Goal: Transaction & Acquisition: Purchase product/service

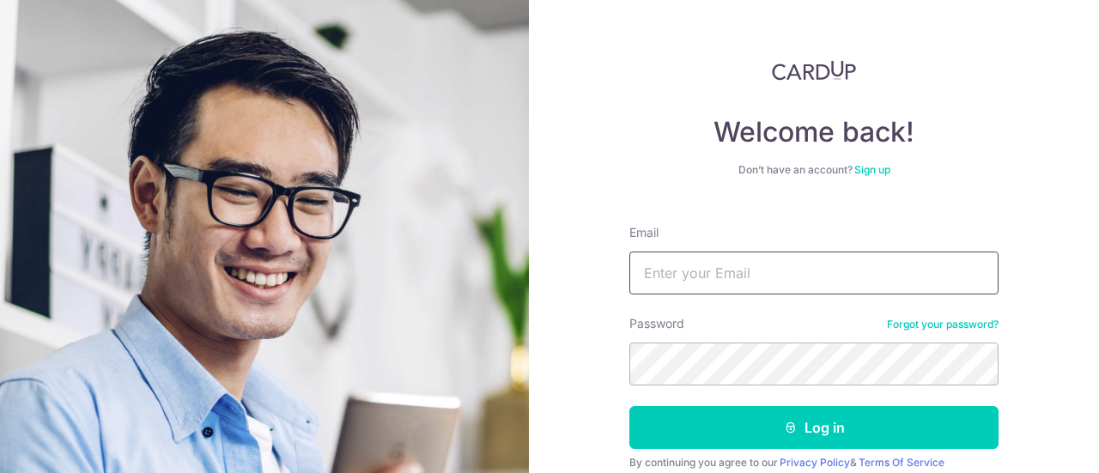
click at [694, 272] on input "Email" at bounding box center [814, 273] width 369 height 43
type input "[EMAIL_ADDRESS][DOMAIN_NAME]"
click at [630, 406] on button "Log in" at bounding box center [814, 427] width 369 height 43
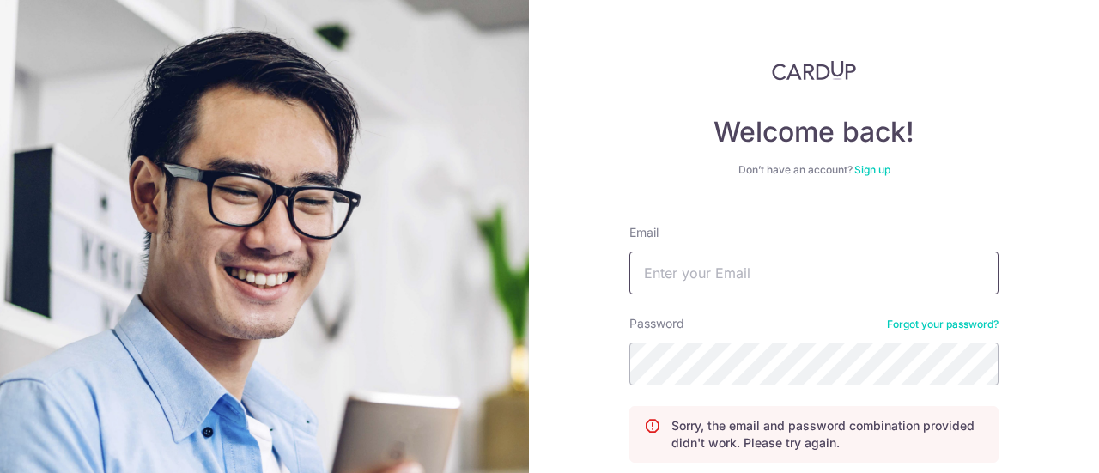
click at [693, 268] on input "Email" at bounding box center [814, 273] width 369 height 43
type input "[EMAIL_ADDRESS][DOMAIN_NAME]"
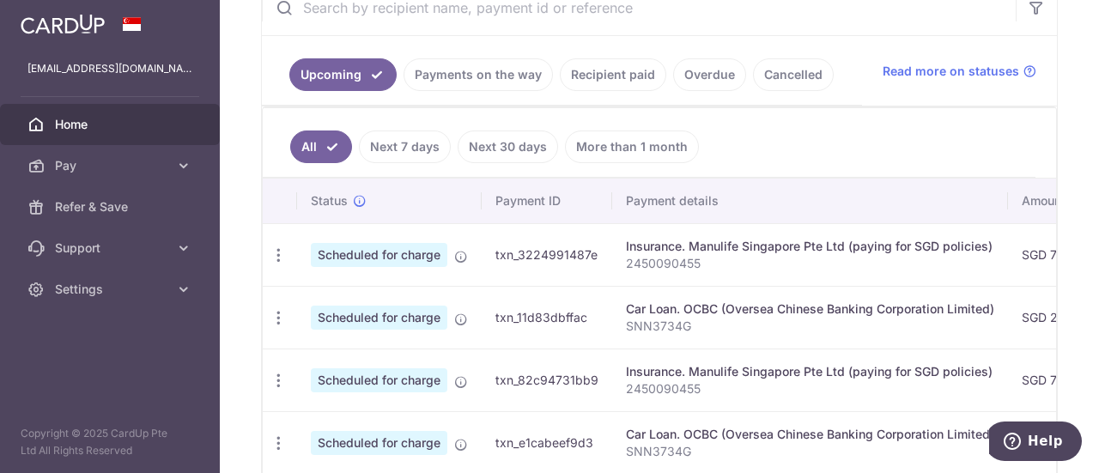
scroll to position [253, 0]
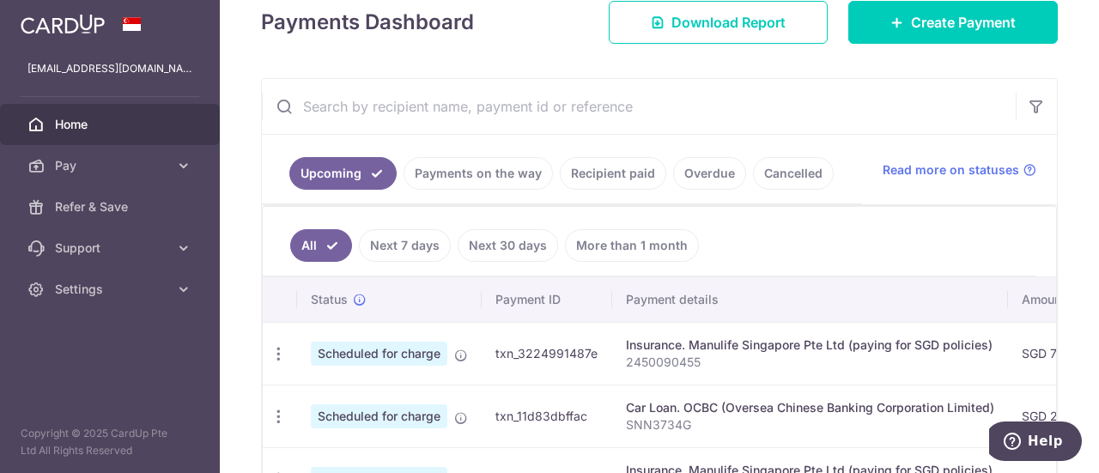
click at [630, 173] on link "Recipient paid" at bounding box center [613, 173] width 107 height 33
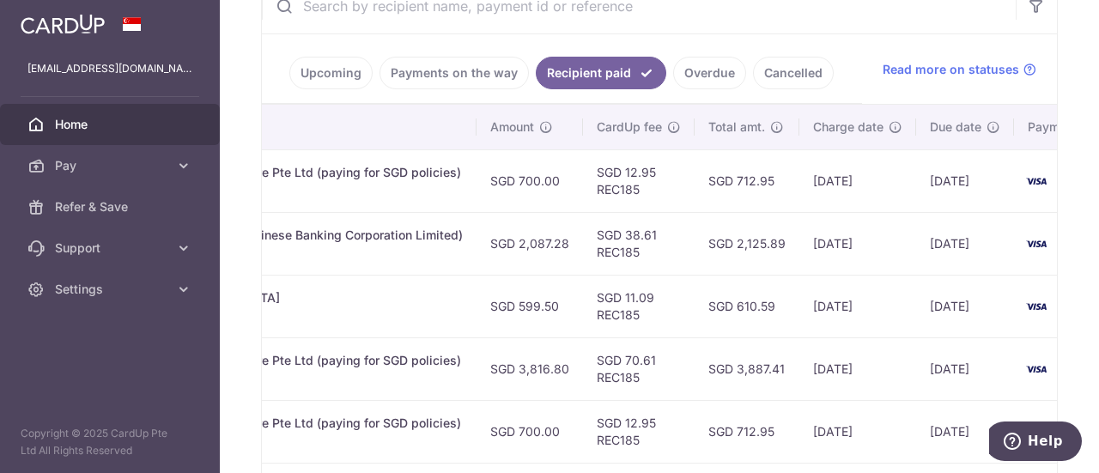
scroll to position [0, 0]
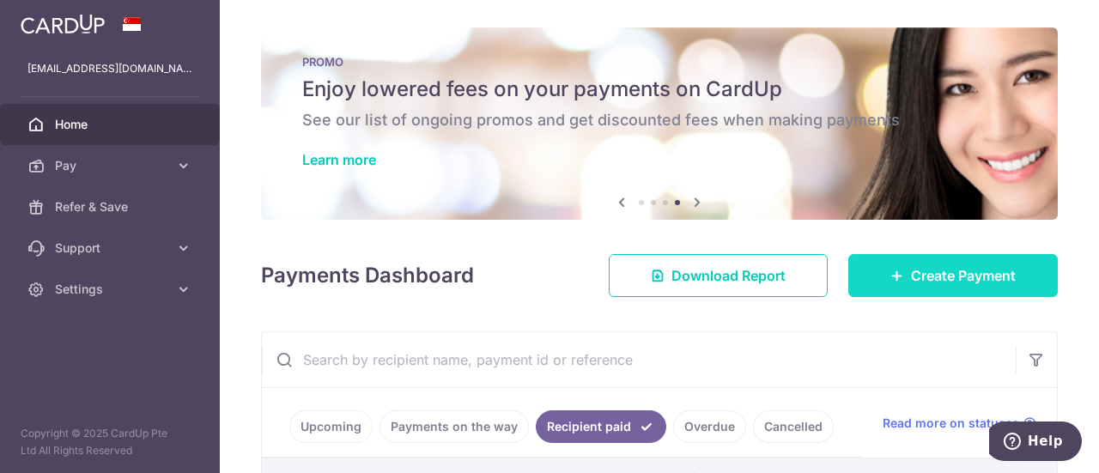
click at [891, 281] on icon at bounding box center [898, 276] width 14 height 14
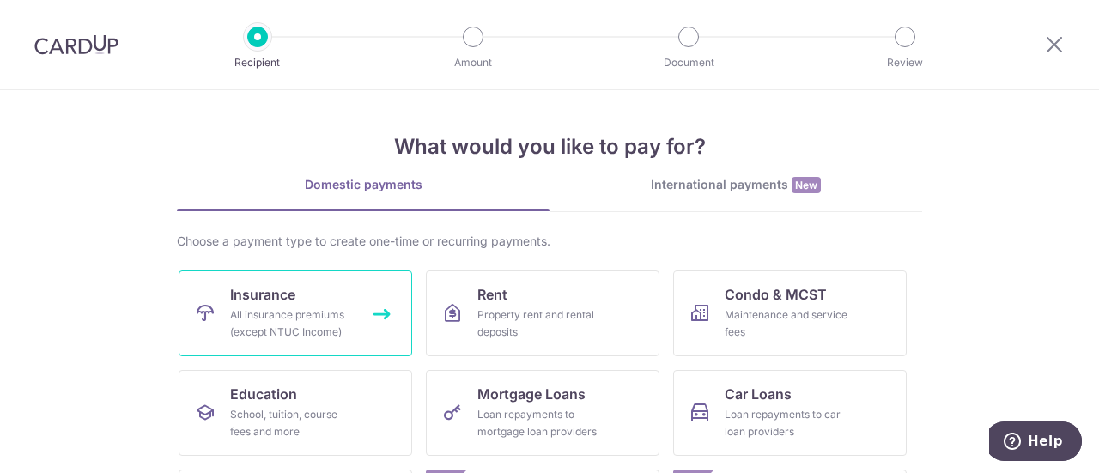
click at [326, 321] on div "All insurance premiums (except NTUC Income)" at bounding box center [292, 324] width 124 height 34
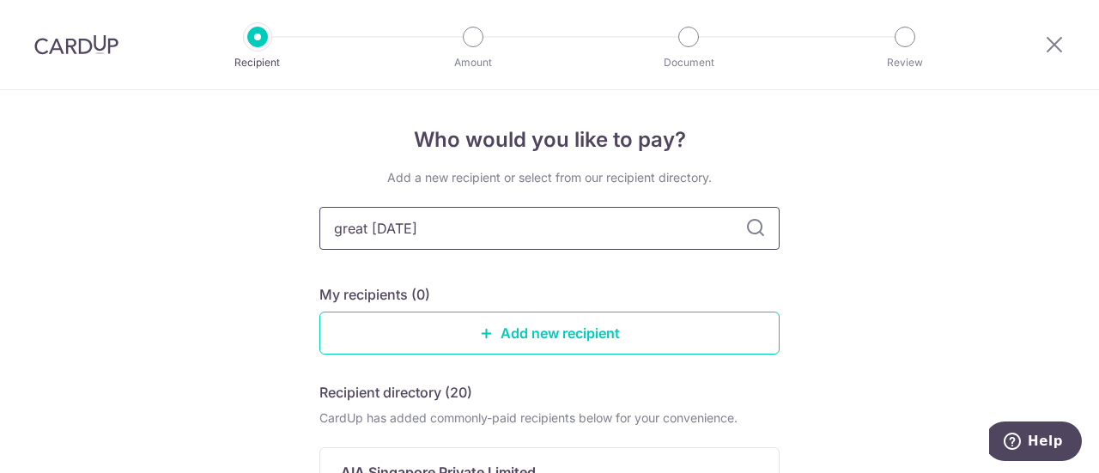
type input "great eastern"
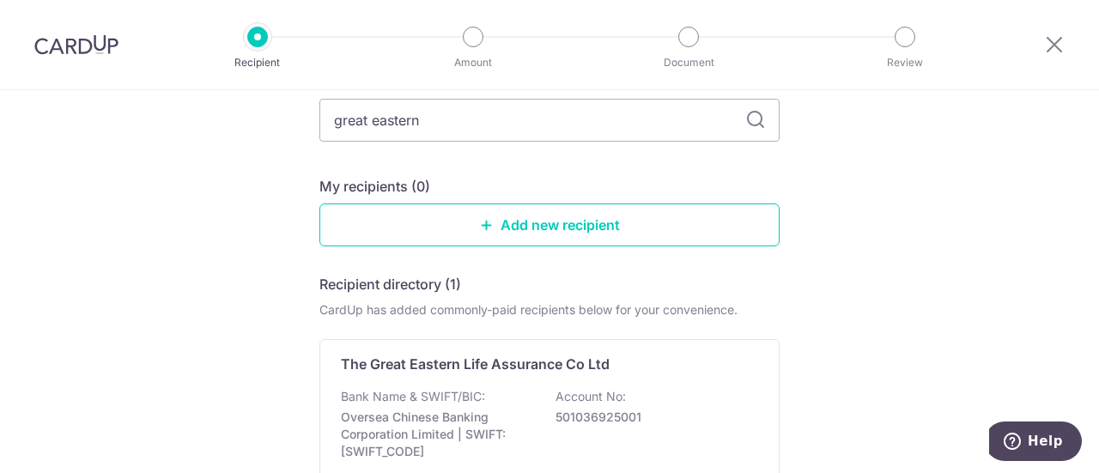
scroll to position [289, 0]
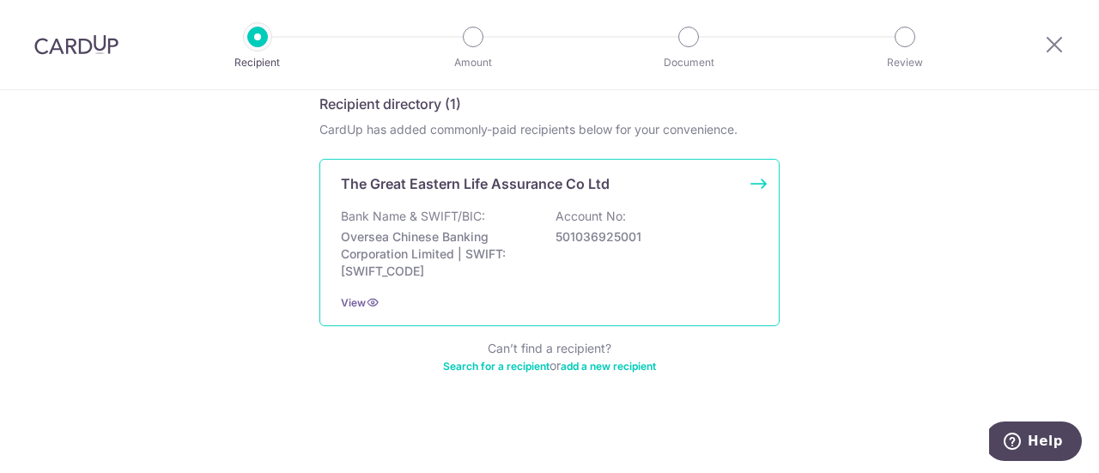
click at [556, 236] on p "501036925001" at bounding box center [652, 236] width 192 height 17
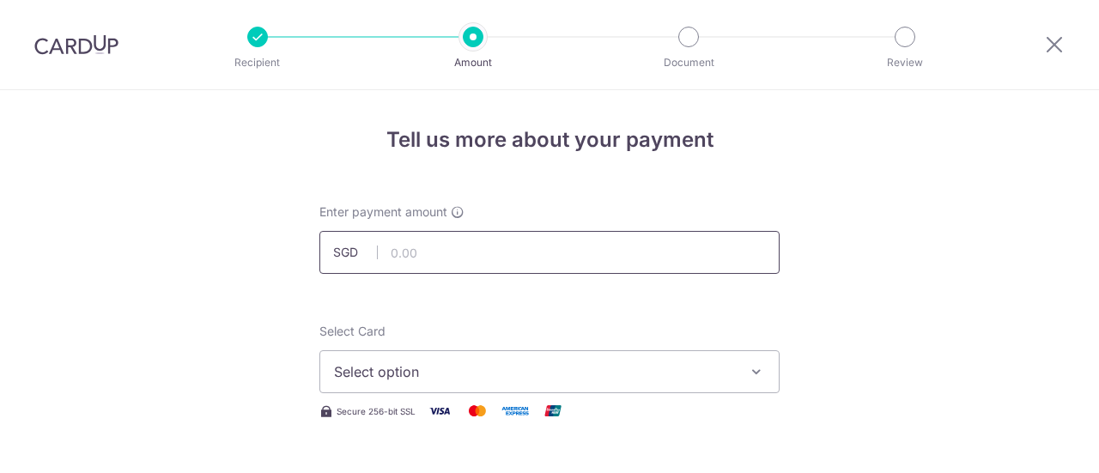
drag, startPoint x: 0, startPoint y: 0, endPoint x: 525, endPoint y: 259, distance: 585.0
click at [525, 259] on input "text" at bounding box center [550, 252] width 460 height 43
type input "238.57"
click at [613, 378] on span "Select option" at bounding box center [534, 372] width 400 height 21
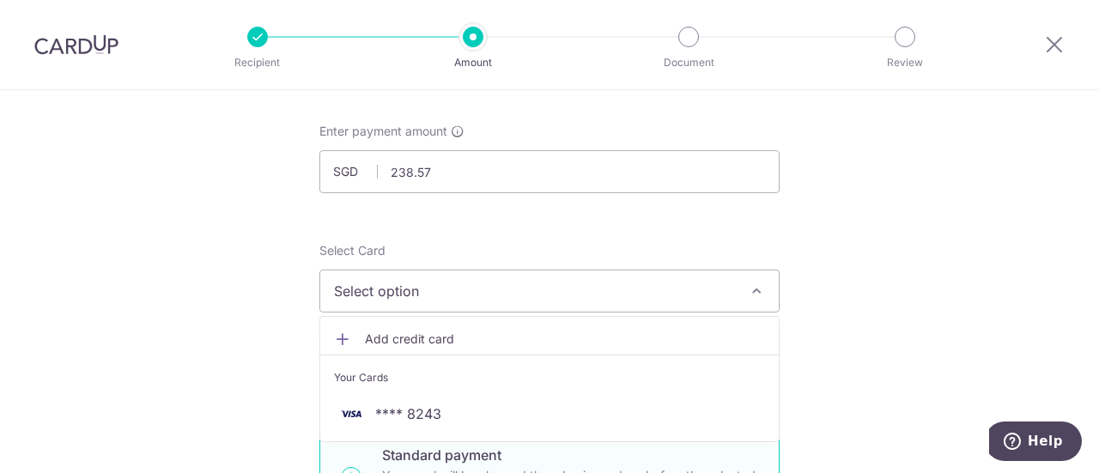
scroll to position [258, 0]
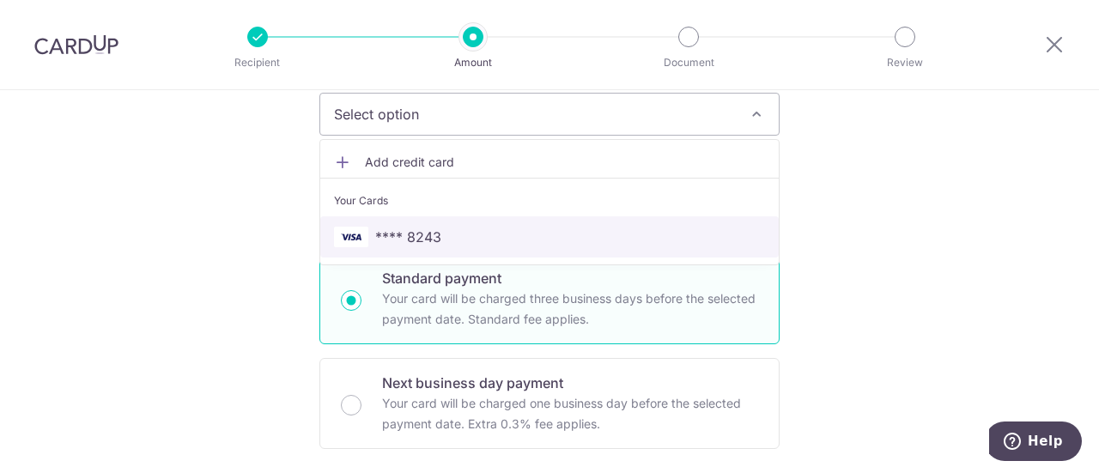
click at [377, 234] on span "**** 8243" at bounding box center [408, 237] width 66 height 21
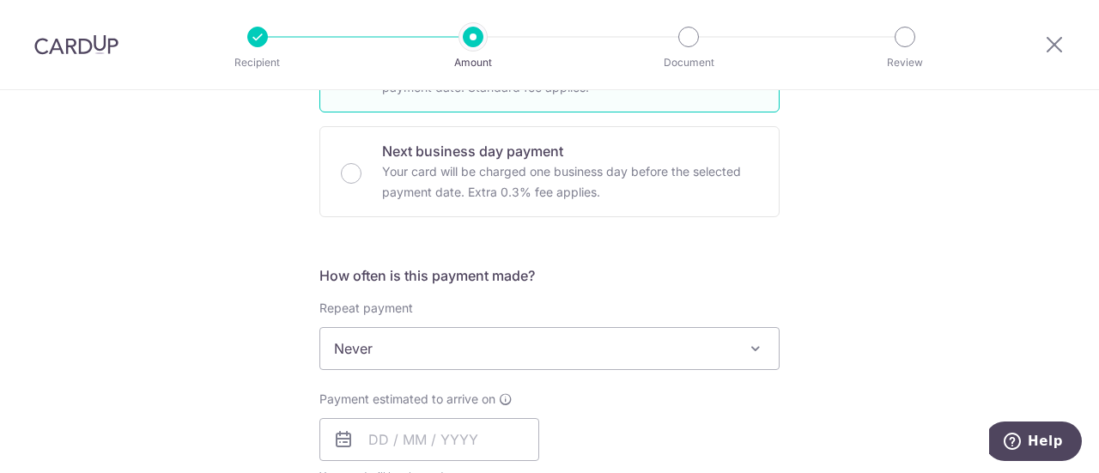
scroll to position [515, 0]
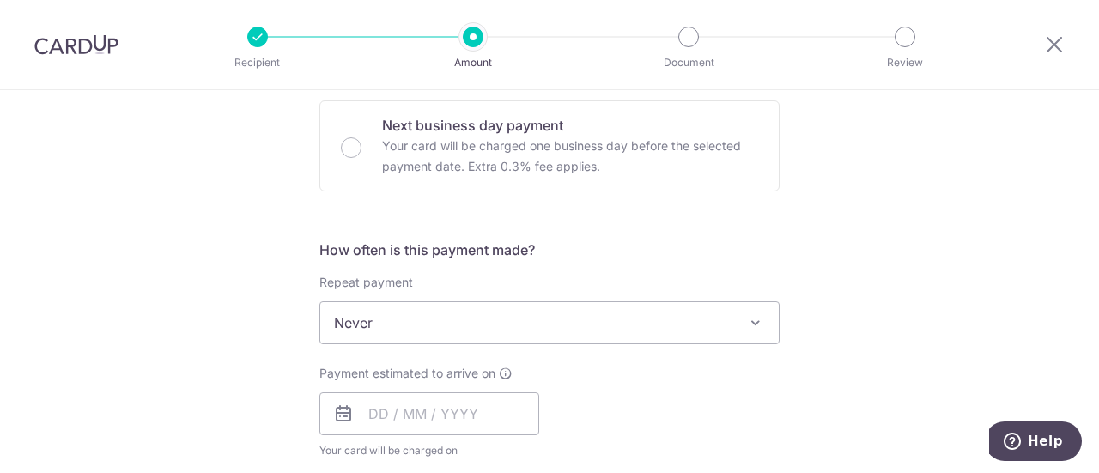
click at [405, 324] on span "Never" at bounding box center [549, 322] width 459 height 41
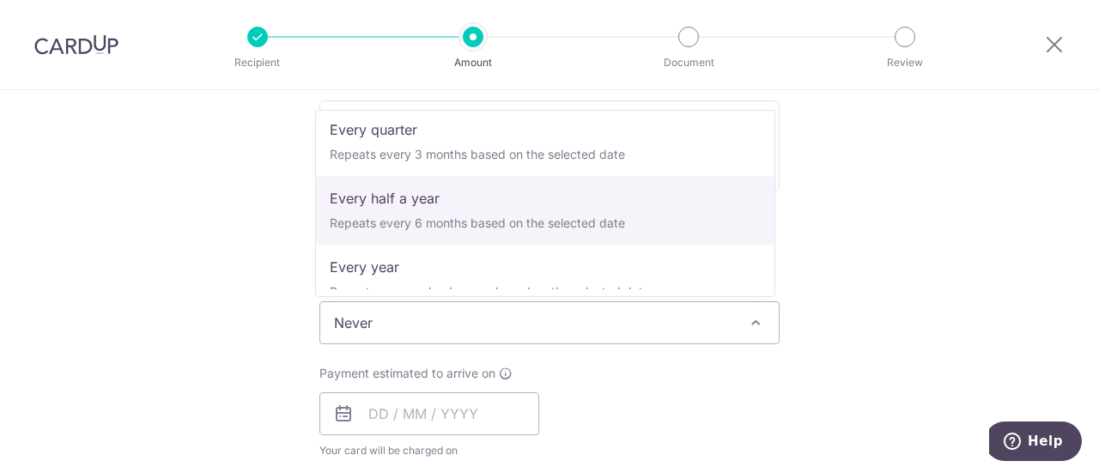
scroll to position [240, 0]
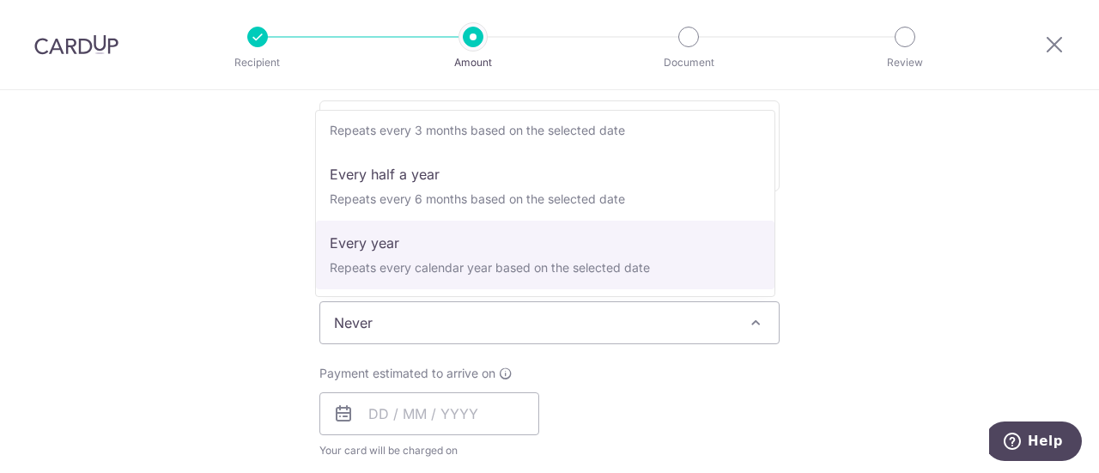
select select "6"
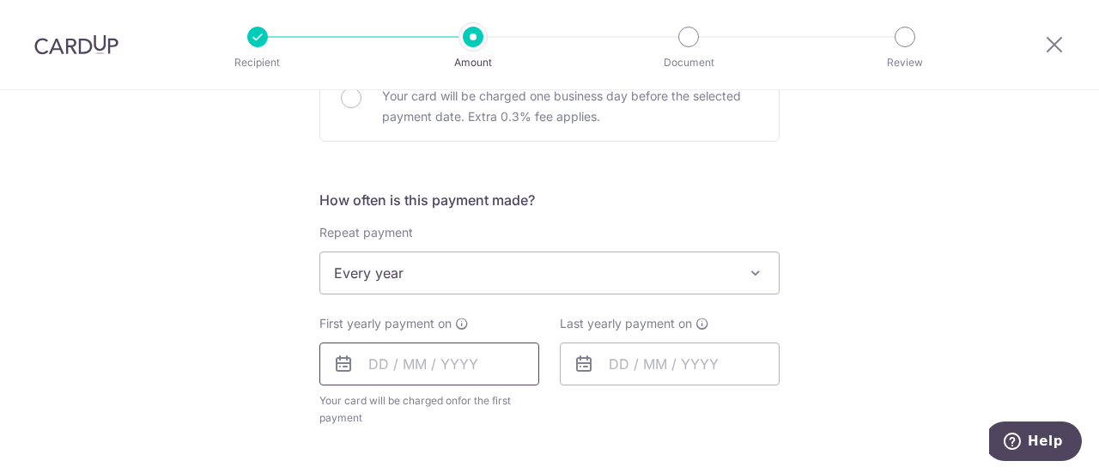
scroll to position [601, 0]
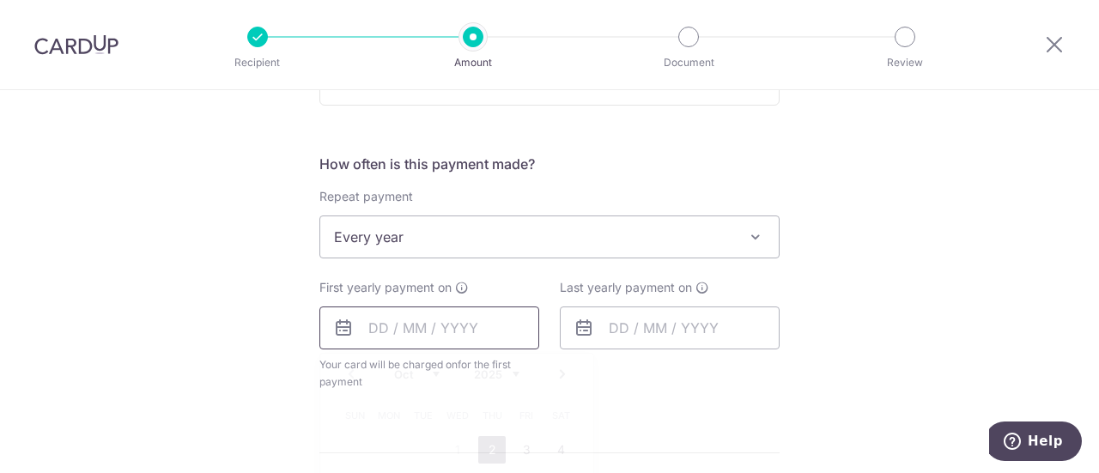
click at [358, 326] on input "text" at bounding box center [430, 328] width 220 height 43
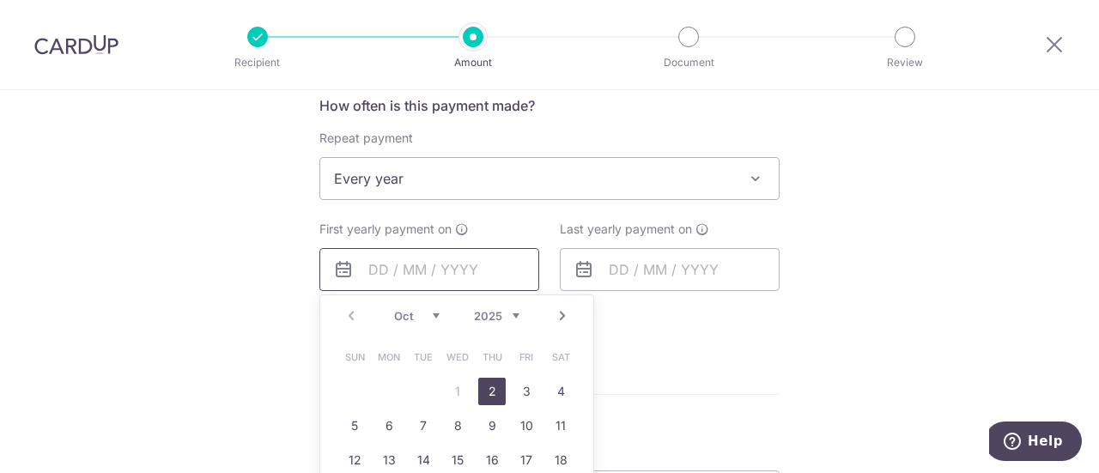
scroll to position [687, 0]
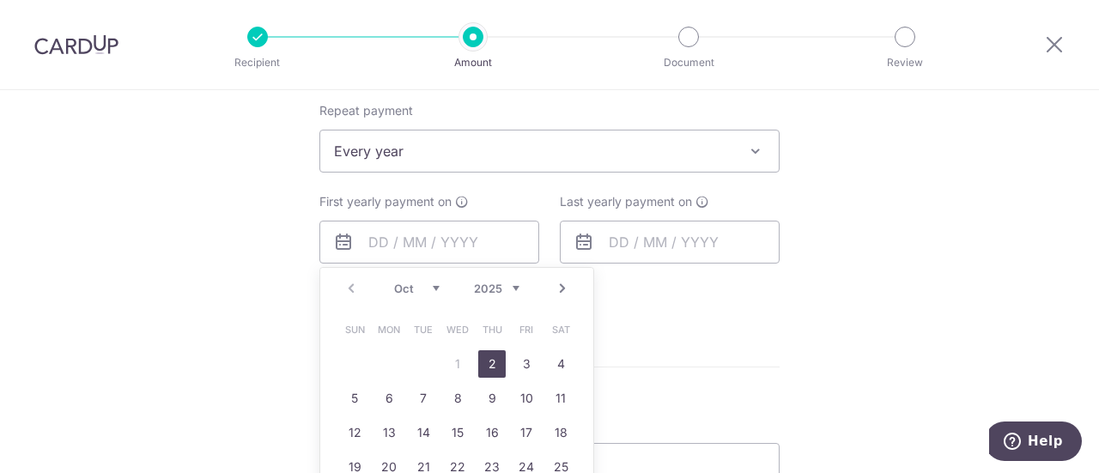
click at [479, 365] on link "2" at bounding box center [491, 363] width 27 height 27
type input "[DATE]"
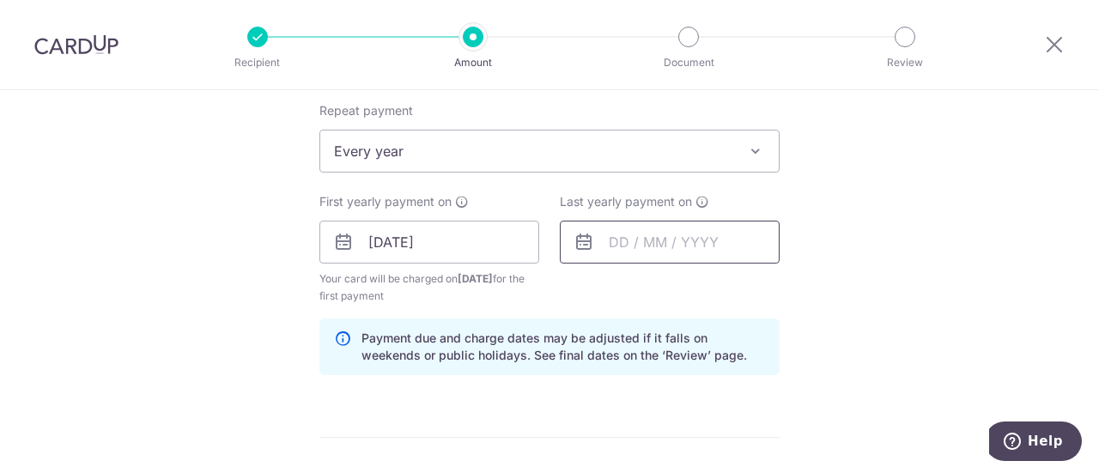
click at [600, 241] on input "text" at bounding box center [670, 242] width 220 height 43
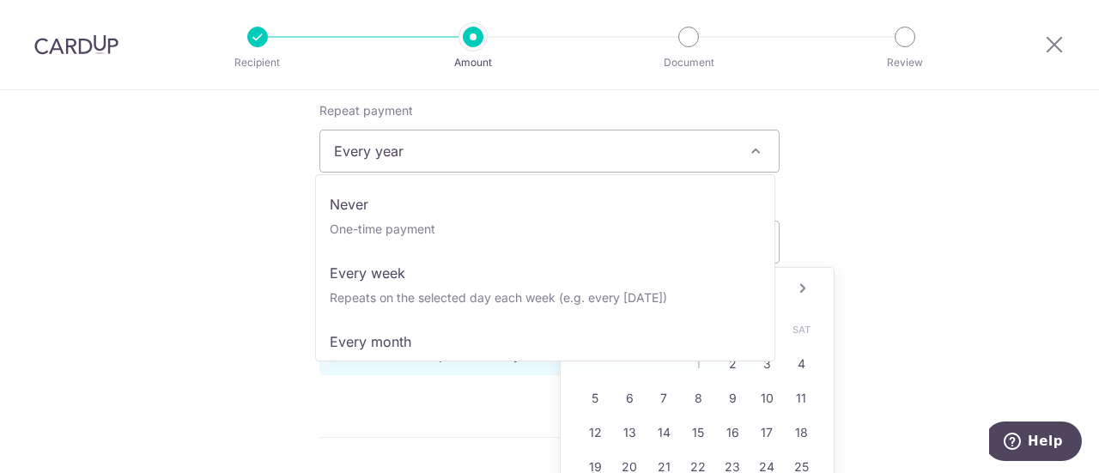
click at [757, 154] on span at bounding box center [756, 151] width 21 height 21
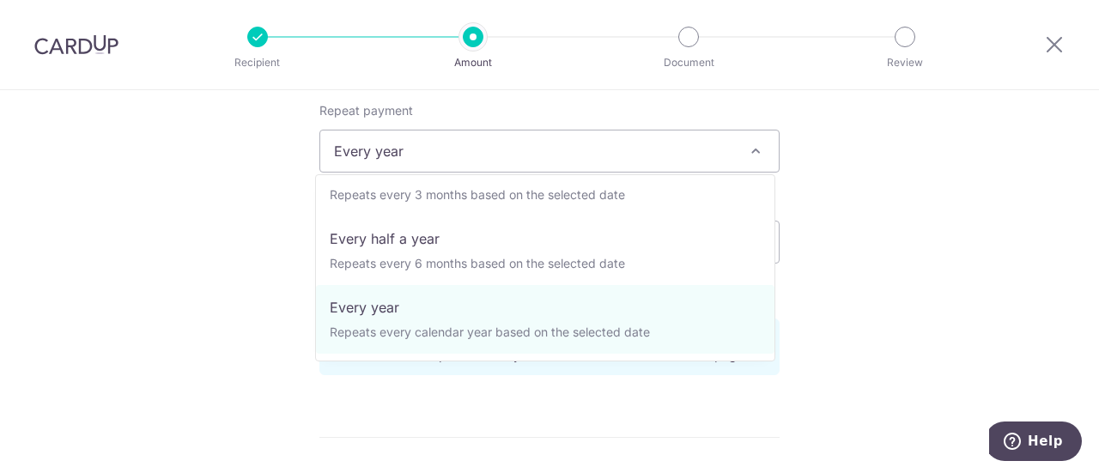
click at [754, 149] on span at bounding box center [756, 151] width 21 height 21
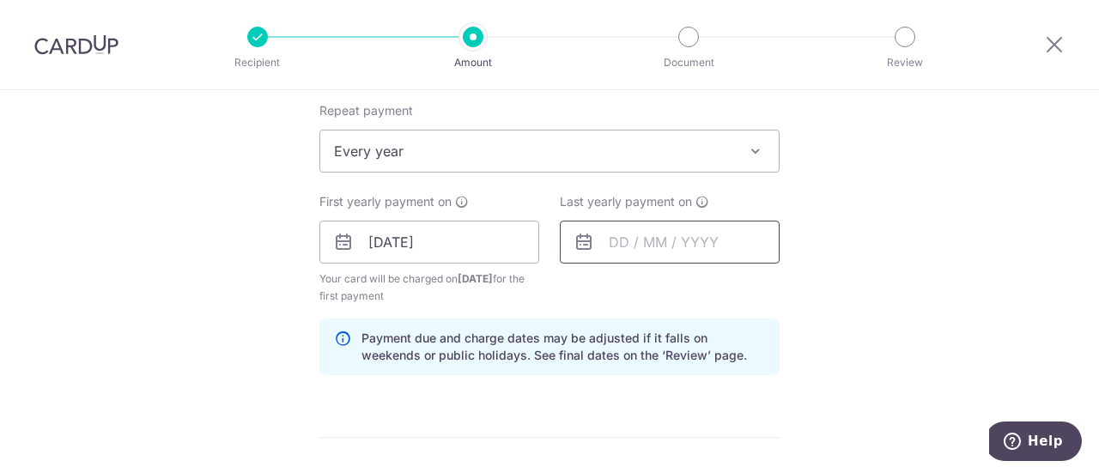
click at [615, 253] on input "text" at bounding box center [670, 242] width 220 height 43
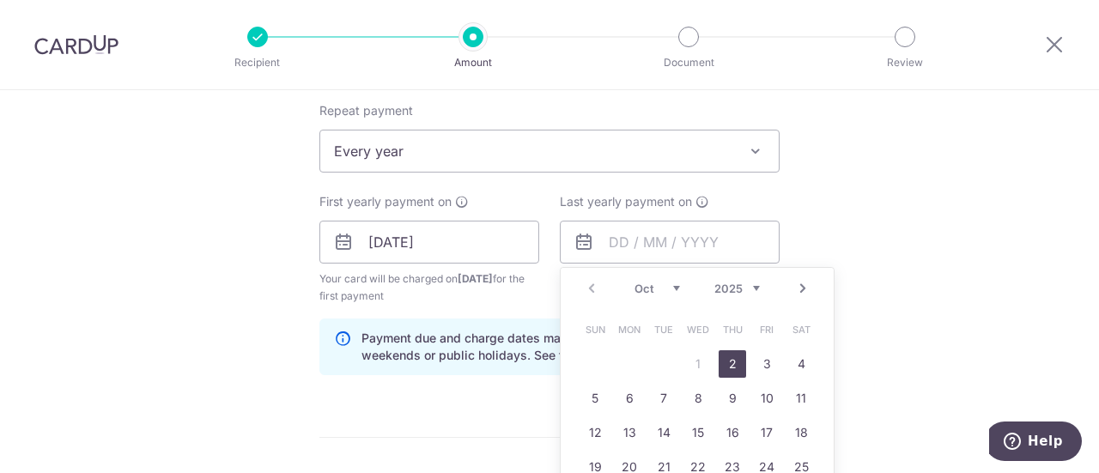
click at [753, 289] on select "2025 2026 2027 2028 2029 2030 2031 2032 2033 2034 2035" at bounding box center [738, 289] width 46 height 14
click at [870, 243] on div "Tell us more about your payment Enter payment amount SGD 238.57 238.57 Select C…" at bounding box center [549, 223] width 1099 height 1641
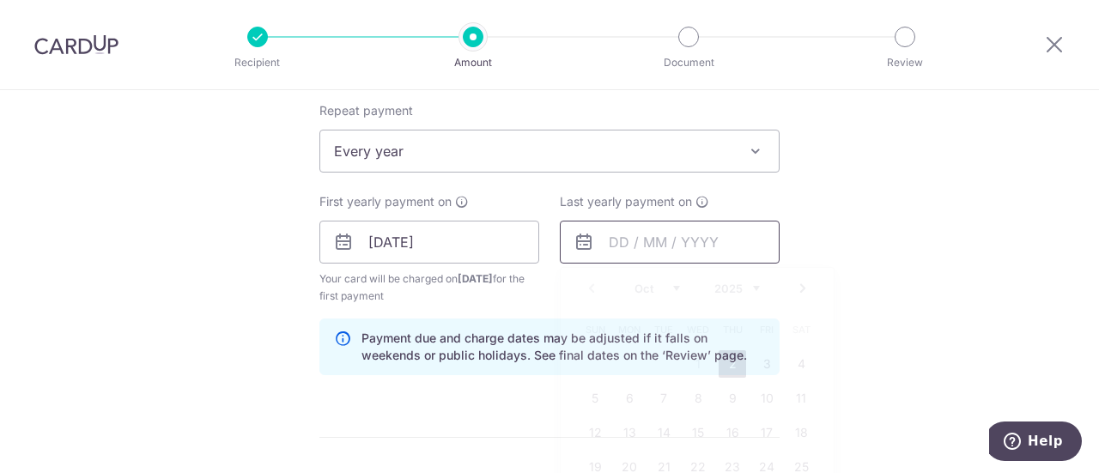
click at [687, 242] on input "text" at bounding box center [670, 242] width 220 height 43
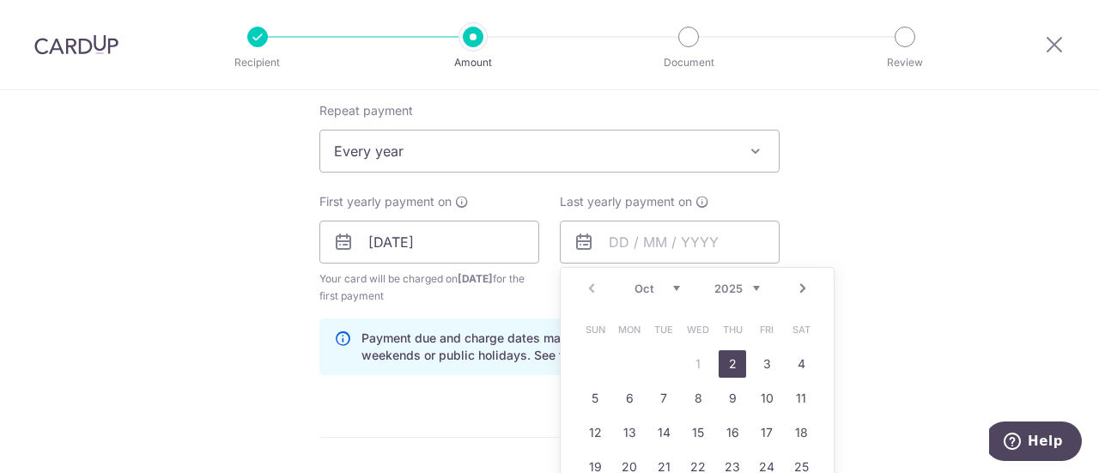
drag, startPoint x: 722, startPoint y: 358, endPoint x: 757, endPoint y: 320, distance: 51.1
click at [722, 359] on link "2" at bounding box center [732, 363] width 27 height 27
type input "[DATE]"
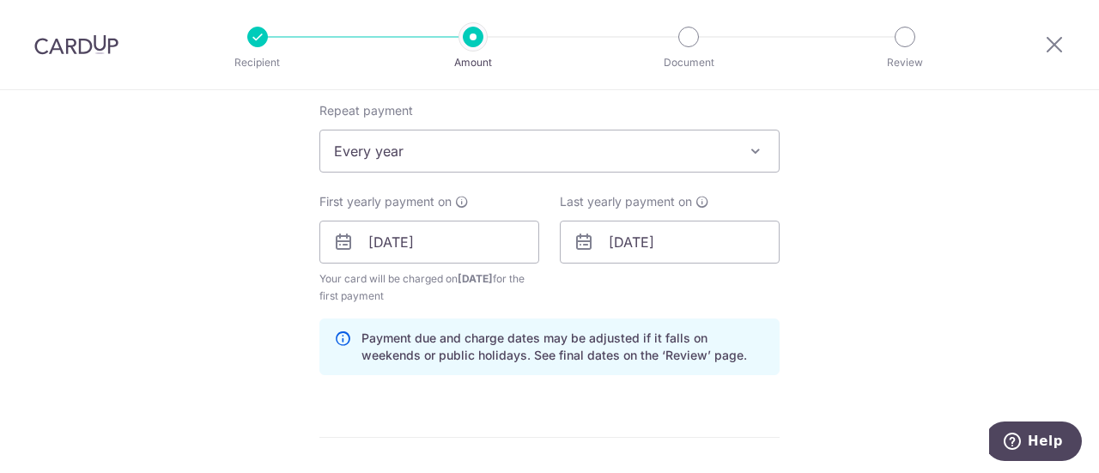
click at [855, 238] on div "Tell us more about your payment Enter payment amount SGD 238.57 238.57 Select C…" at bounding box center [549, 223] width 1099 height 1641
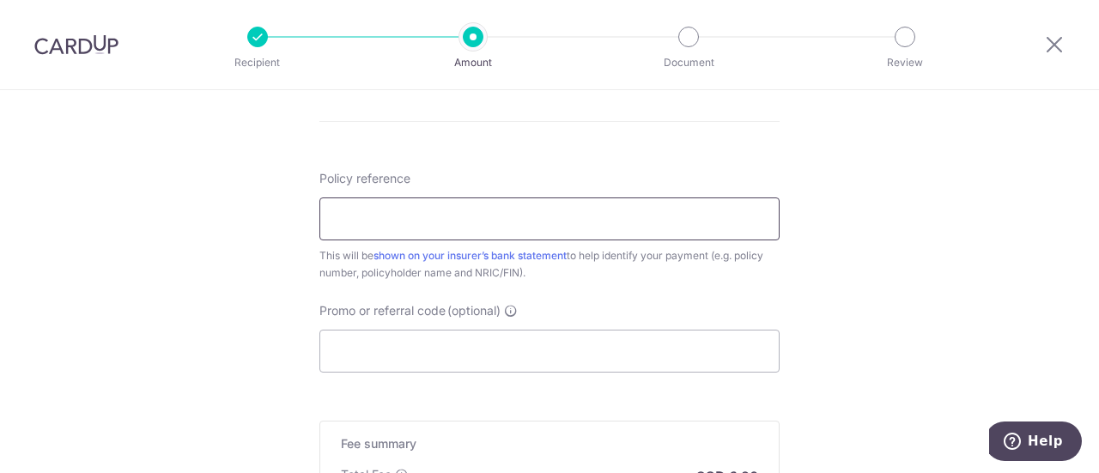
scroll to position [1031, 0]
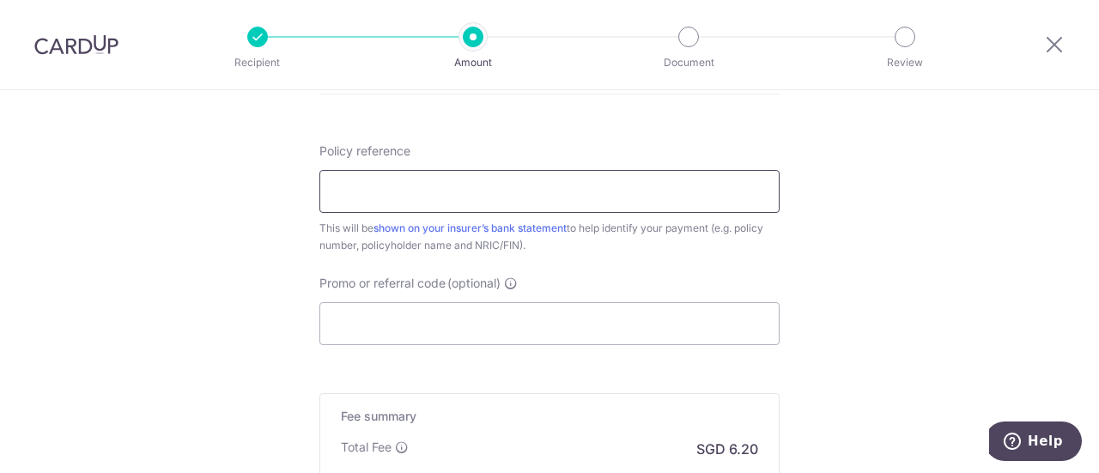
click at [654, 180] on input "Policy reference" at bounding box center [550, 191] width 460 height 43
type input "0250738395"
click at [553, 319] on input "Promo or referral code (optional)" at bounding box center [550, 323] width 460 height 43
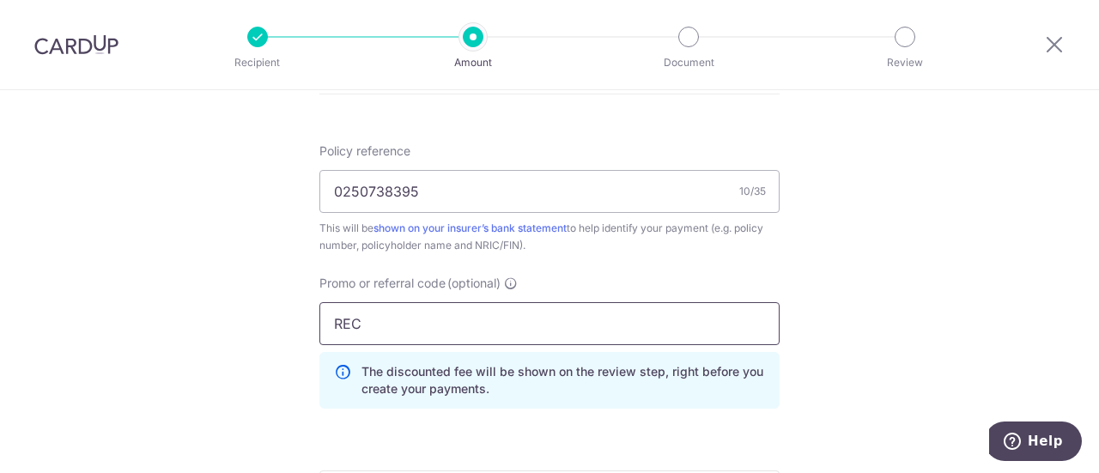
type input "REC"
